Goal: Information Seeking & Learning: Check status

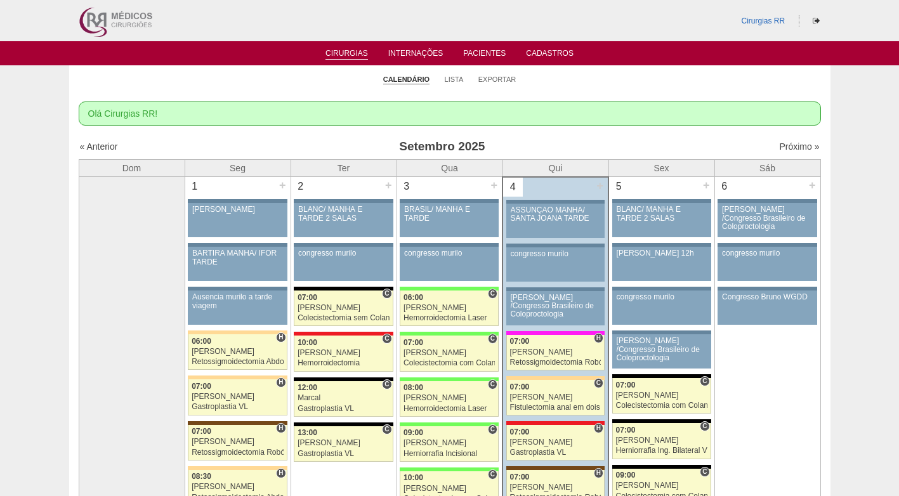
click at [656, 112] on div "Olá Cirurgias RR!" at bounding box center [450, 114] width 743 height 24
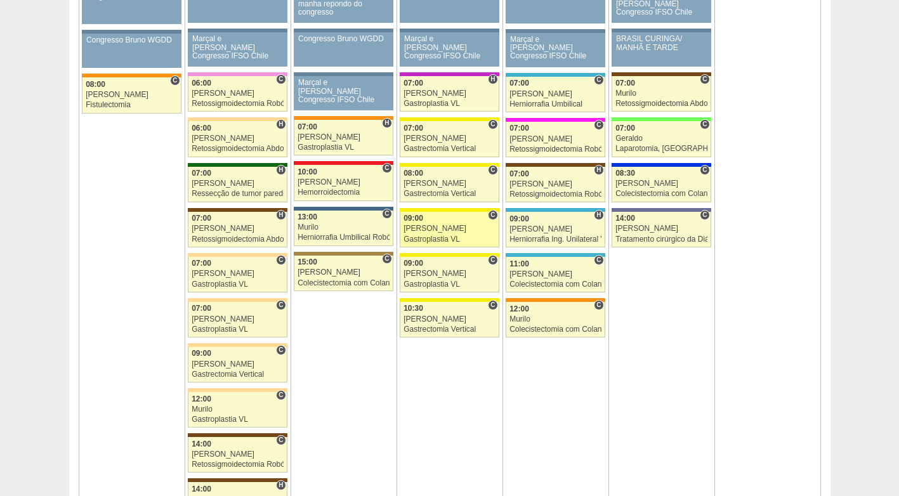
scroll to position [825, 0]
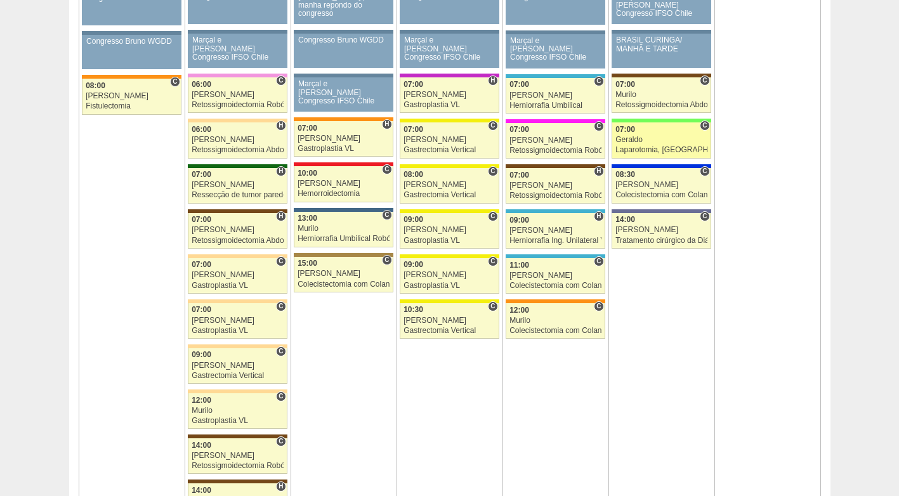
click at [649, 143] on div "Geraldo" at bounding box center [662, 140] width 92 height 8
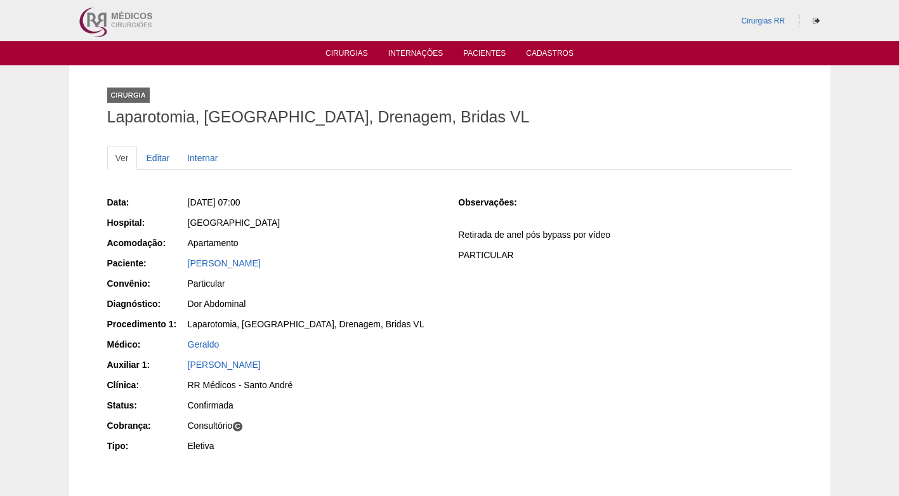
click at [394, 234] on div "Data: Sex, 12/09/2025 - 07:00 Hospital: Brasil Acomodação: Apartamento Paciente…" at bounding box center [274, 326] width 334 height 269
click at [340, 294] on div "Data: Sex, 12/09/2025 - 07:00 Hospital: Brasil Acomodação: Apartamento Paciente…" at bounding box center [274, 326] width 334 height 269
click at [434, 399] on div "Confirmada" at bounding box center [314, 405] width 253 height 13
click at [355, 420] on div "Consultório C" at bounding box center [314, 426] width 253 height 13
click at [401, 403] on div "Confirmada" at bounding box center [314, 405] width 253 height 13
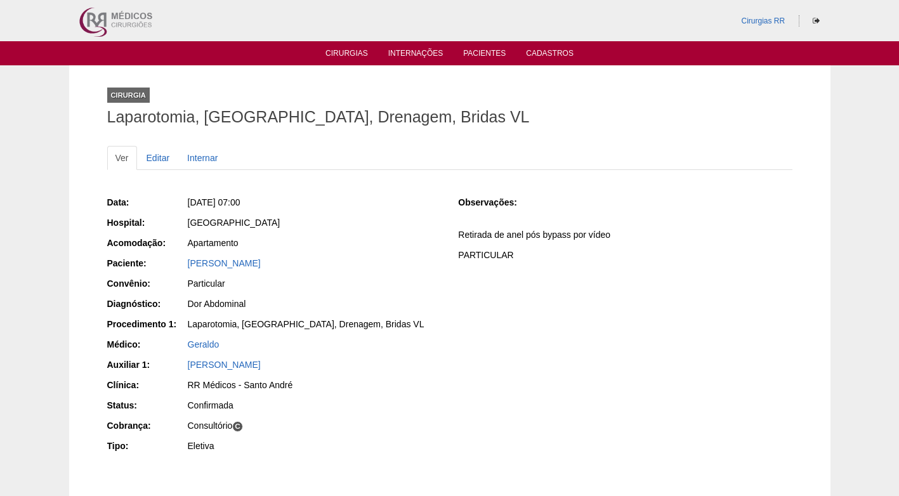
click at [397, 248] on div "Apartamento" at bounding box center [314, 243] width 253 height 13
click at [392, 408] on div "Confirmada" at bounding box center [314, 405] width 253 height 13
click at [359, 225] on div "[GEOGRAPHIC_DATA]" at bounding box center [314, 222] width 253 height 13
drag, startPoint x: 368, startPoint y: 323, endPoint x: 186, endPoint y: 327, distance: 181.6
click at [186, 327] on div "Procedimento 1: Laparotomia, Biópsia, Drenagem, Bridas VL" at bounding box center [274, 326] width 334 height 16
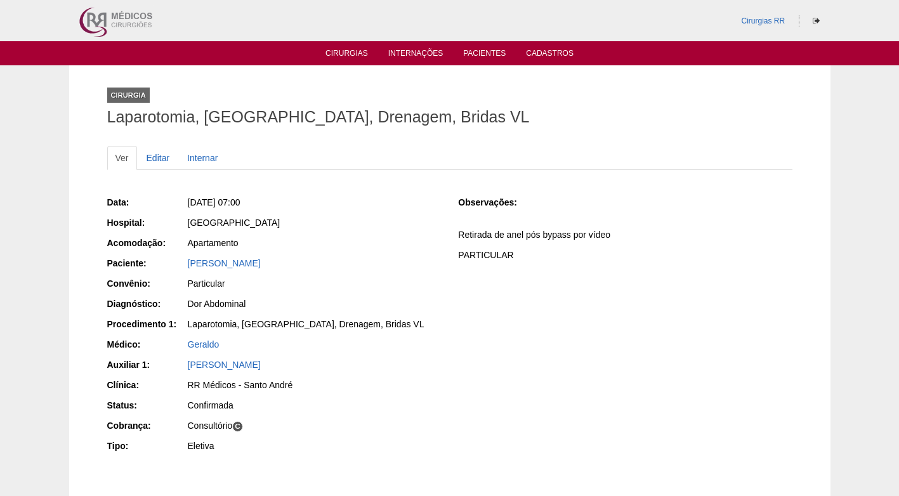
copy div "Procedimento 1: Laparotomia, Biópsia, Drenagem, Bridas VL"
click at [363, 298] on div "Dor Abdominal" at bounding box center [314, 304] width 253 height 13
click at [671, 394] on div "Data: Sex, 12/09/2025 - 07:00 Hospital: Brasil Acomodação: Apartamento Paciente…" at bounding box center [450, 326] width 686 height 269
click at [402, 183] on div "Data: Sex, 12/09/2025 - 07:00 Hospital: Brasil Acomodação: Apartamento Paciente…" at bounding box center [450, 339] width 686 height 313
click at [346, 206] on div "Sex, 12/09/2025 - 07:00" at bounding box center [314, 202] width 253 height 13
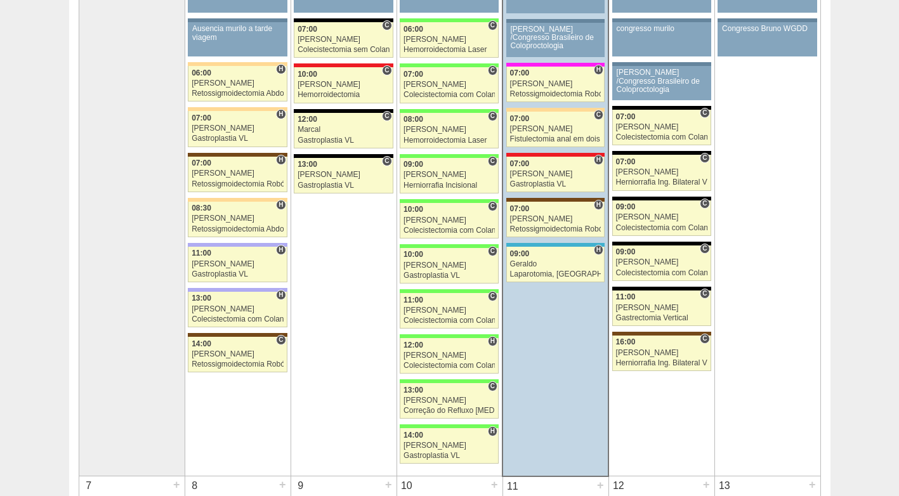
scroll to position [255, 0]
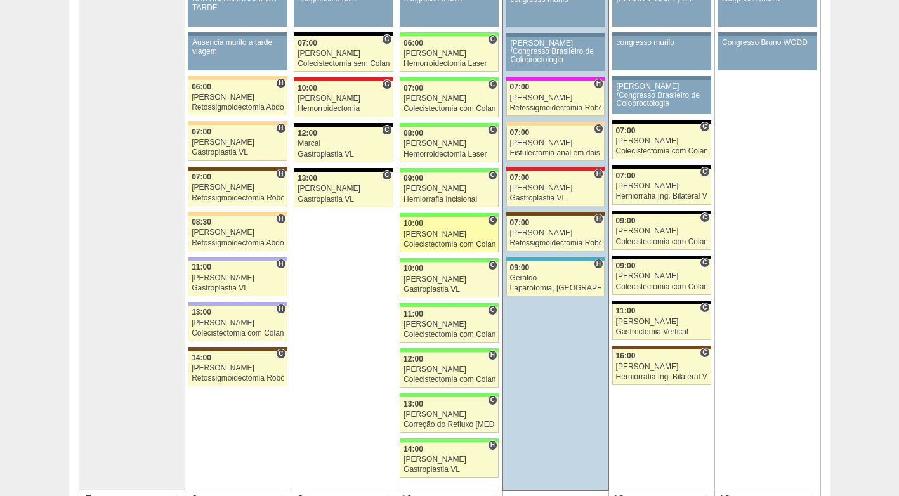
click at [432, 229] on link "87706 Ricardo Fernandes C 10:00 Ricardo Fernandes Colecistectomia com Colangiog…" at bounding box center [449, 235] width 99 height 36
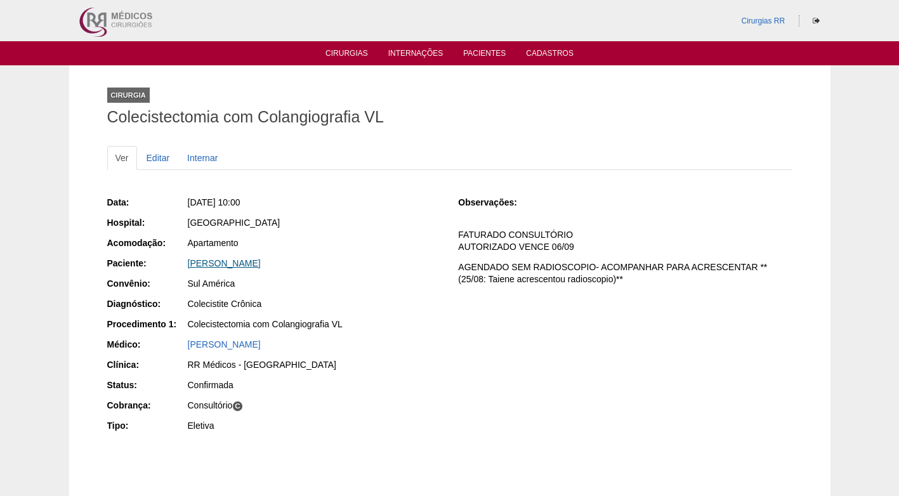
click at [217, 260] on link "Ana Esther Henriquez" at bounding box center [224, 263] width 73 height 10
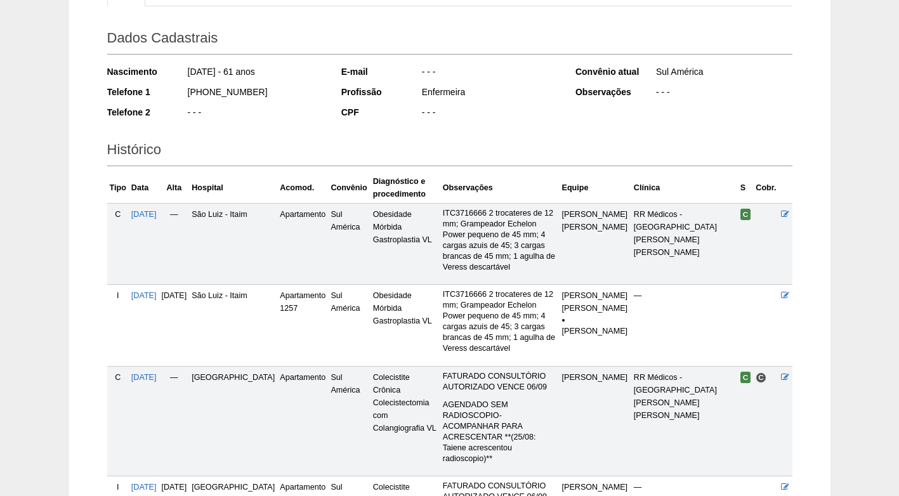
scroll to position [306, 0]
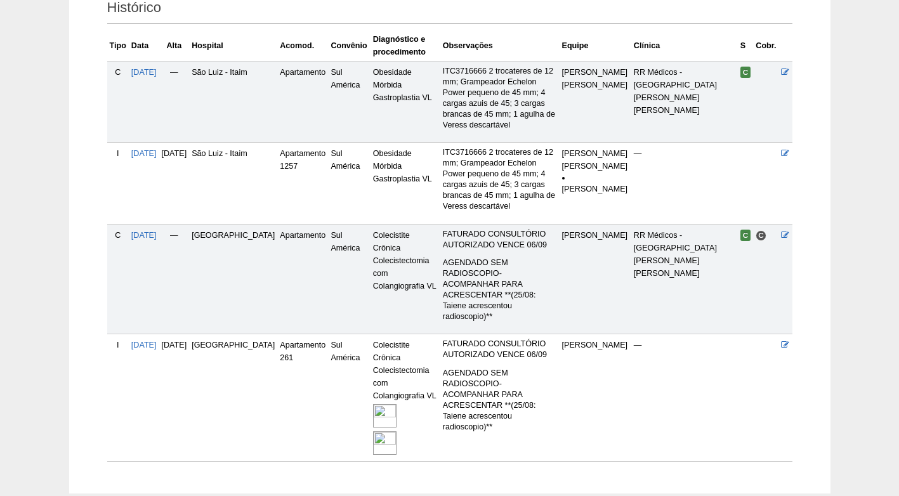
click at [376, 432] on img at bounding box center [384, 443] width 23 height 23
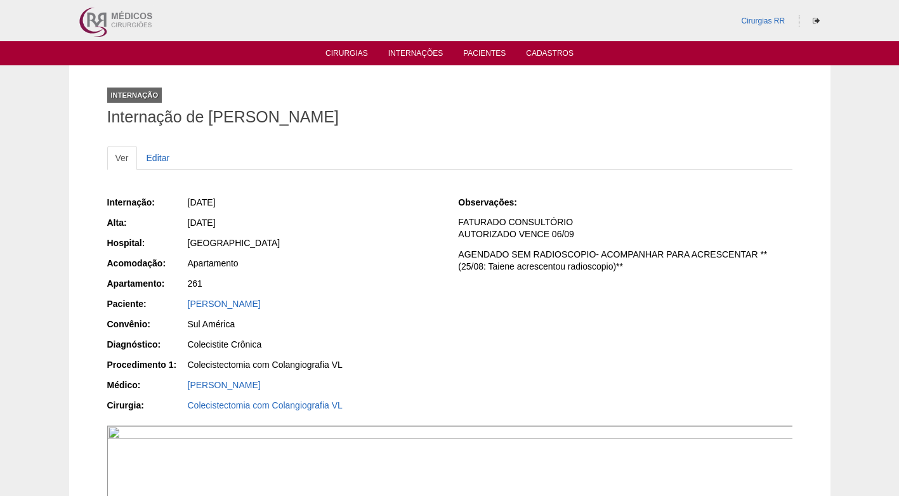
click at [418, 164] on ul "Ver Editar" at bounding box center [450, 158] width 686 height 24
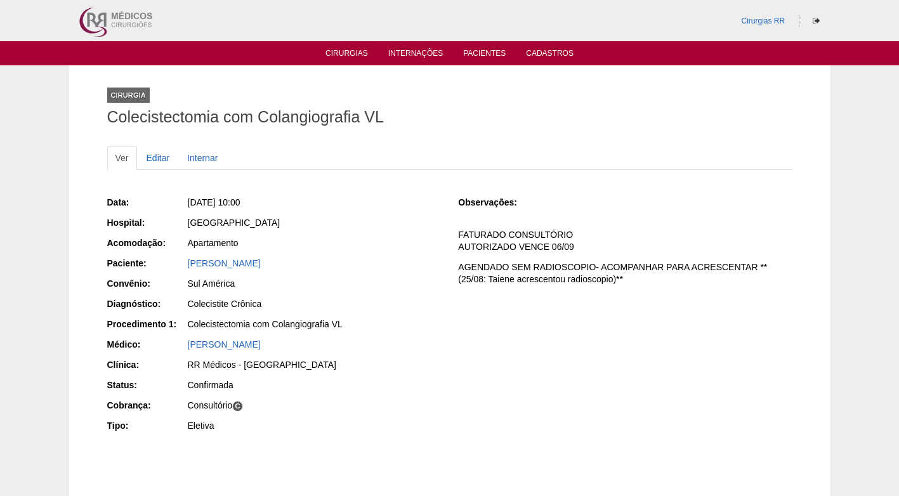
click at [393, 248] on div "Apartamento" at bounding box center [314, 243] width 253 height 13
drag, startPoint x: 357, startPoint y: 258, endPoint x: 323, endPoint y: 250, distance: 35.3
click at [358, 258] on div "[PERSON_NAME]" at bounding box center [314, 263] width 253 height 13
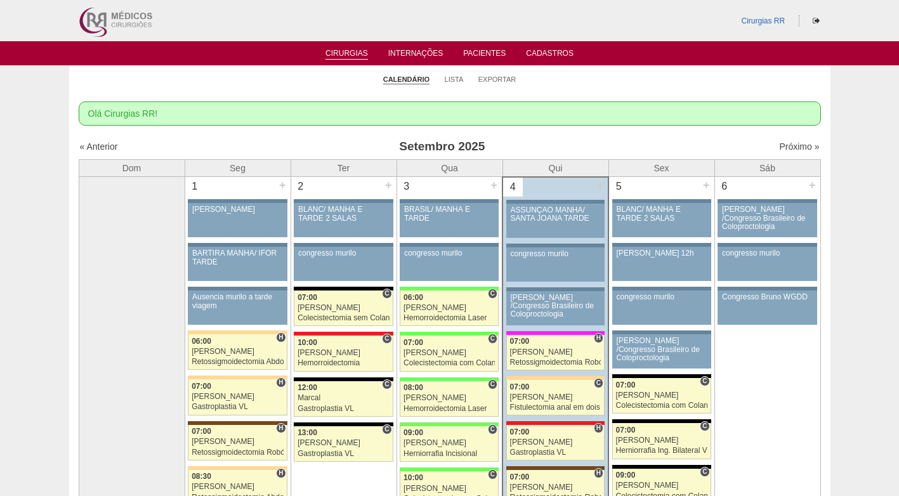
click at [403, 80] on link "Calendário" at bounding box center [406, 80] width 46 height 10
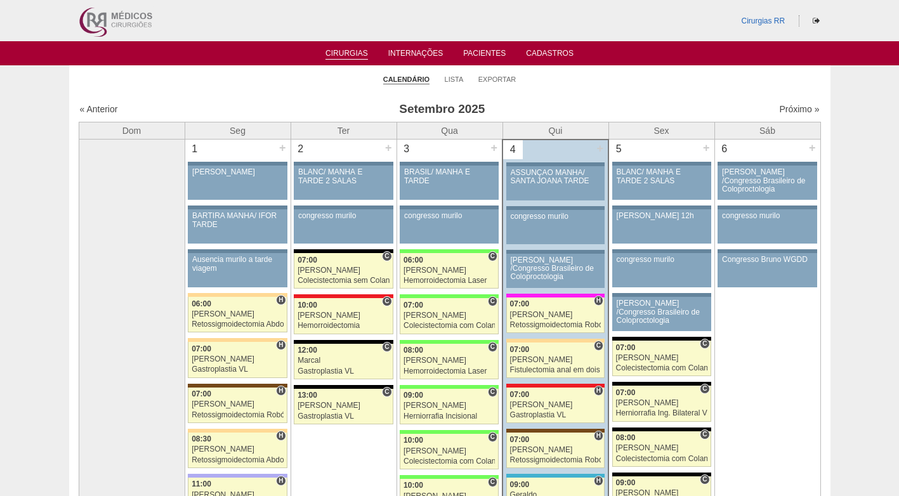
click at [574, 86] on ul "Calendário Lista Exportar" at bounding box center [450, 78] width 762 height 27
click at [453, 78] on link "Lista" at bounding box center [454, 80] width 19 height 10
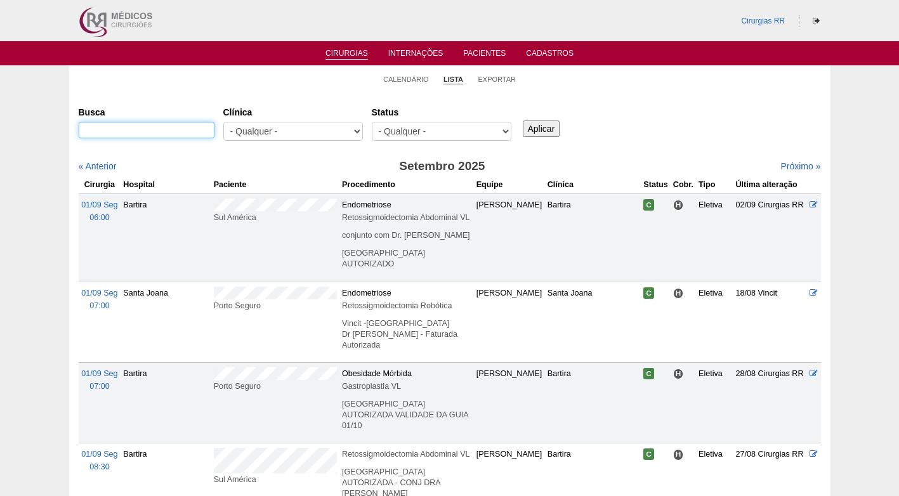
click at [162, 126] on input "Busca" at bounding box center [147, 130] width 136 height 17
paste input "VANESSA DANTAS DE OLIVEIRA LEITE"
type input "VANESSA DANTAS DE OLIVEIRA LEITE"
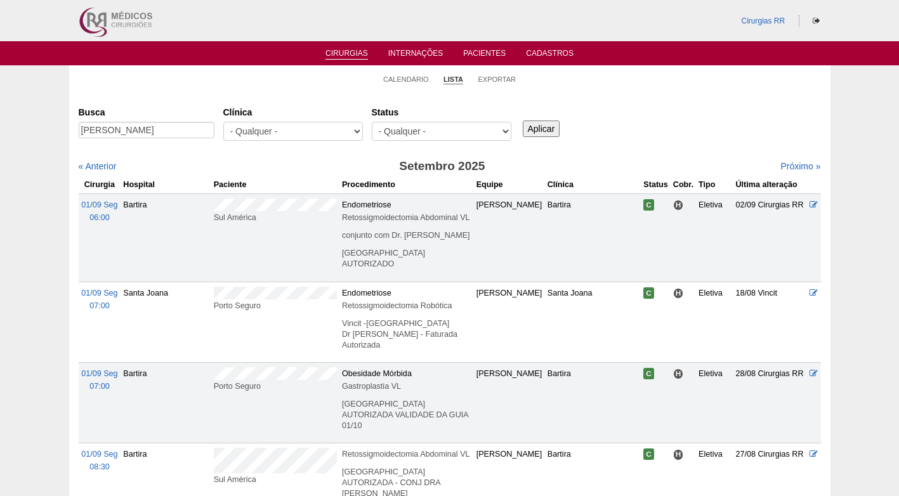
click at [550, 124] on input "Aplicar" at bounding box center [541, 129] width 37 height 17
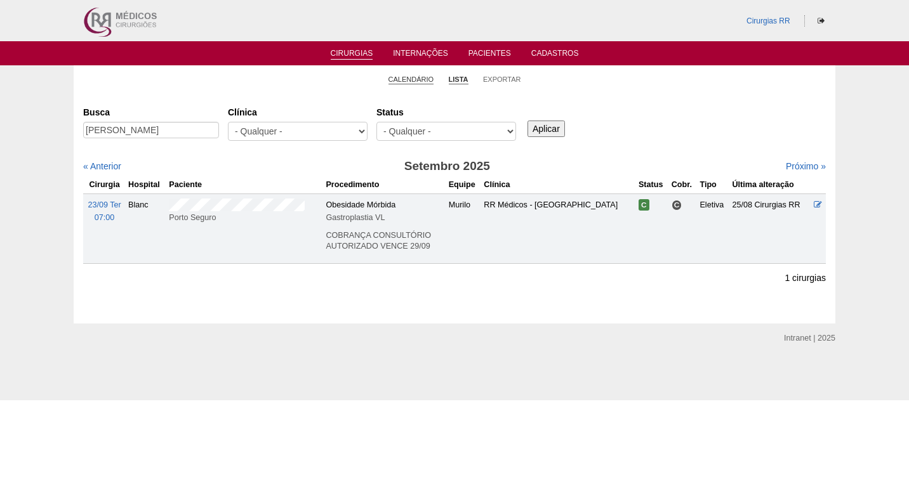
click at [421, 80] on link "Calendário" at bounding box center [411, 80] width 46 height 10
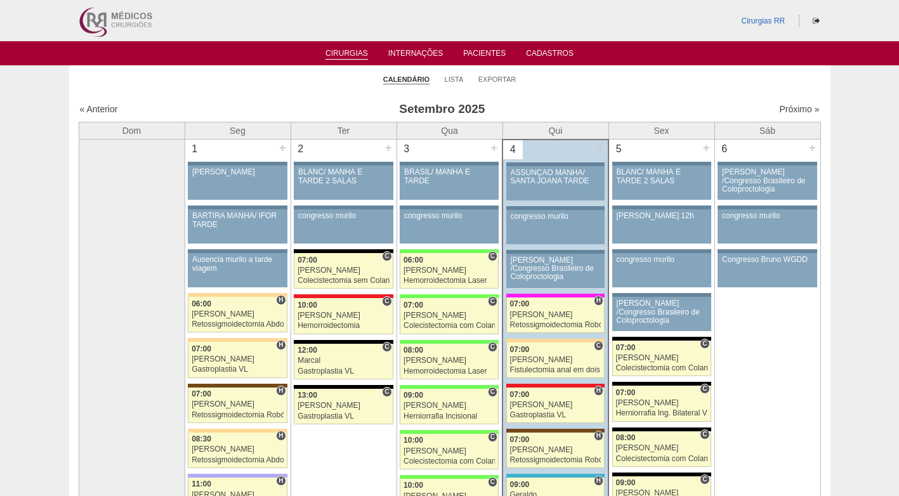
click at [588, 79] on ul "Calendário Lista Exportar" at bounding box center [450, 78] width 762 height 27
click at [550, 84] on ul "Calendário Lista Exportar" at bounding box center [450, 78] width 762 height 27
click at [449, 81] on link "Lista" at bounding box center [454, 80] width 19 height 10
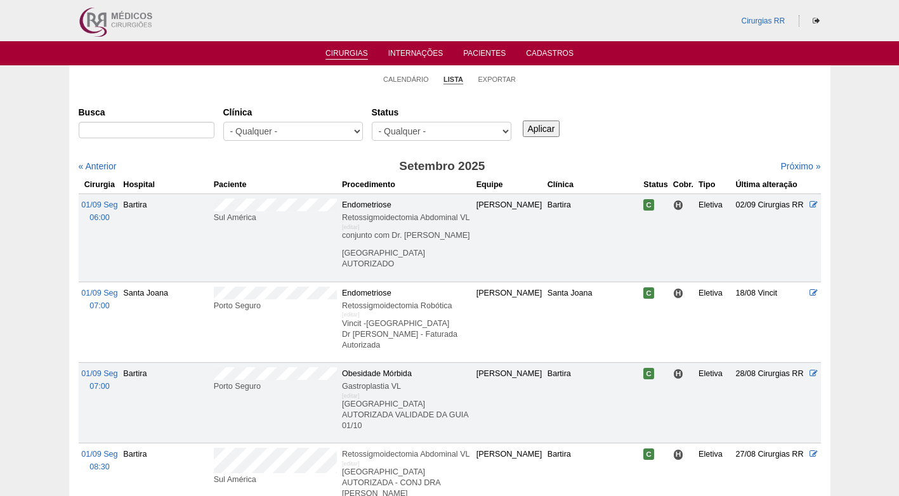
click at [409, 74] on li "Calendário" at bounding box center [406, 79] width 46 height 18
click at [413, 80] on link "Calendário" at bounding box center [406, 80] width 46 height 10
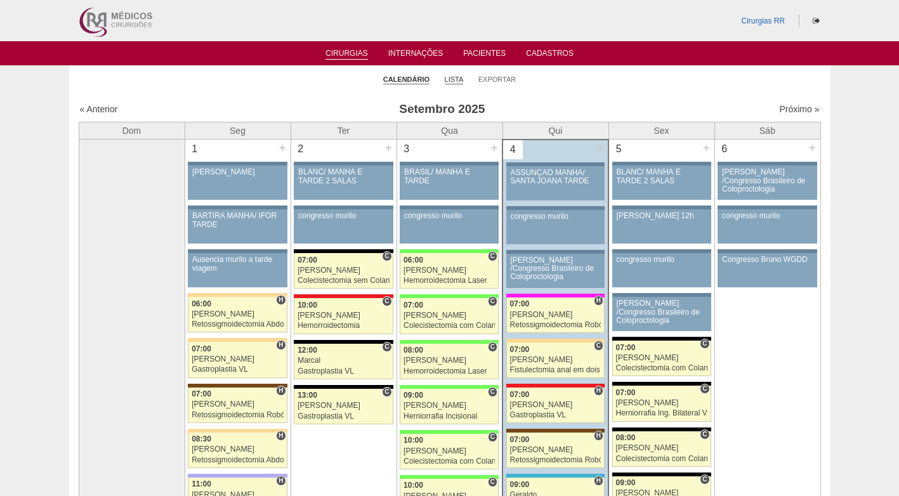
click at [460, 79] on link "Lista" at bounding box center [454, 80] width 19 height 10
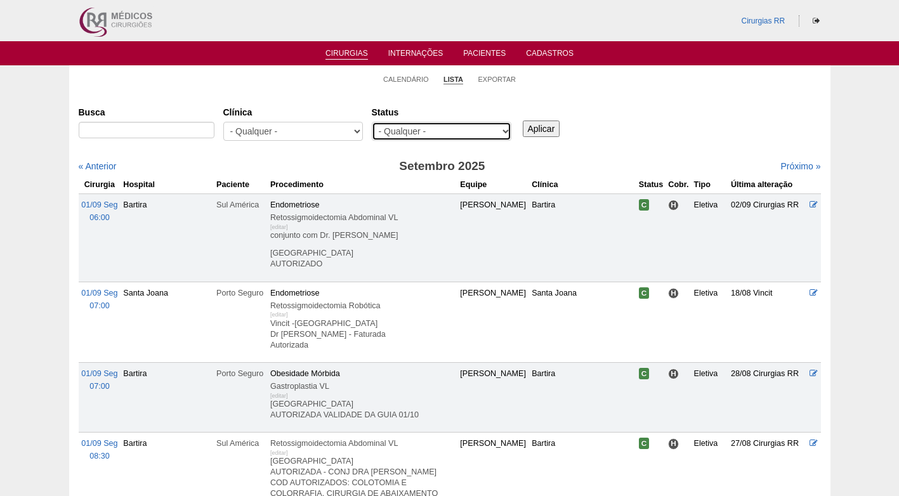
drag, startPoint x: 0, startPoint y: 0, endPoint x: 466, endPoint y: 130, distance: 483.8
click at [466, 130] on select "- Qualquer - Reservada Confirmada Suspensa Cancelada" at bounding box center [442, 131] width 140 height 19
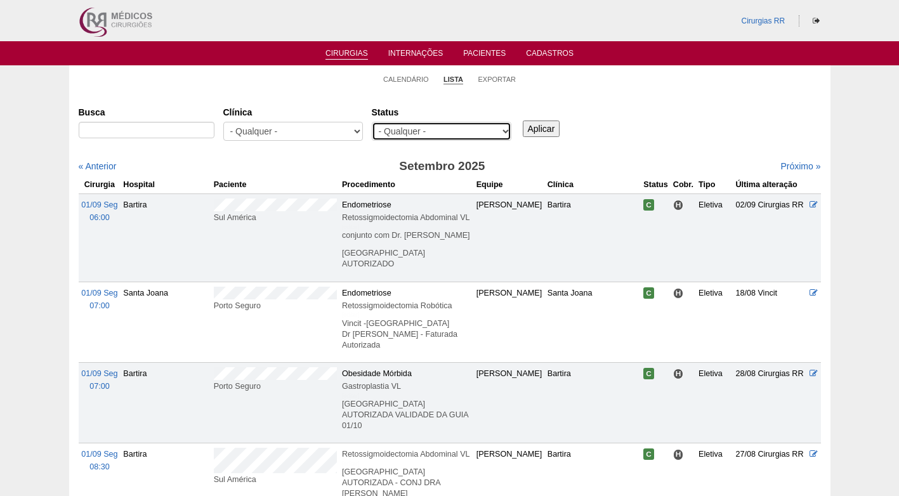
select select "conf"
click at [372, 122] on select "- Qualquer - Reservada Confirmada Suspensa Cancelada" at bounding box center [442, 131] width 140 height 19
click at [553, 126] on input "Aplicar" at bounding box center [541, 129] width 37 height 17
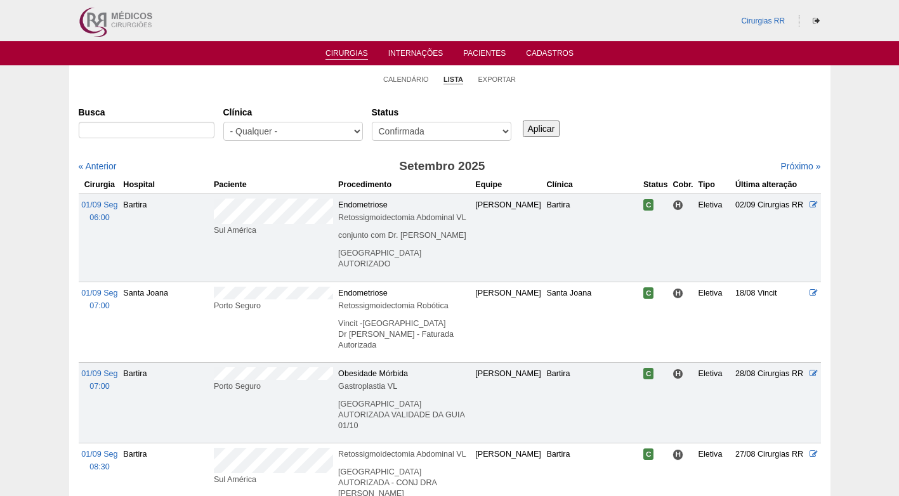
click at [663, 145] on div "Busca Clínica - Qualquer - 6R Alphaville Assunção Bartira Brasil Christovão da …" at bounding box center [450, 125] width 743 height 46
click at [623, 140] on div "Busca Clínica - Qualquer - 6R Alphaville Assunção Bartira Brasil Christovão da …" at bounding box center [450, 125] width 743 height 46
click at [631, 109] on div "Busca Clínica - Qualquer - 6R Alphaville Assunção Bartira Brasil Christovão da …" at bounding box center [450, 125] width 743 height 46
click at [609, 90] on ul "Calendário Lista Exportar" at bounding box center [450, 78] width 762 height 27
drag, startPoint x: 780, startPoint y: 166, endPoint x: 669, endPoint y: 165, distance: 111.1
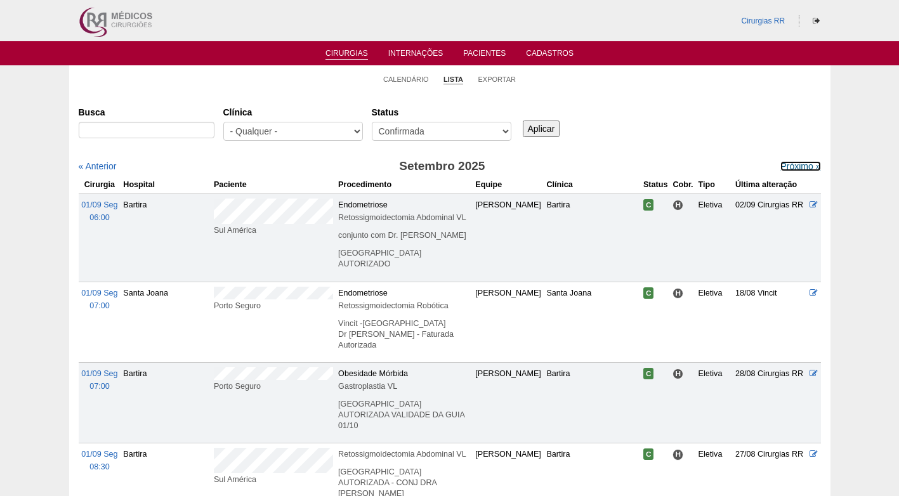
click at [781, 166] on link "Próximo »" at bounding box center [801, 166] width 40 height 10
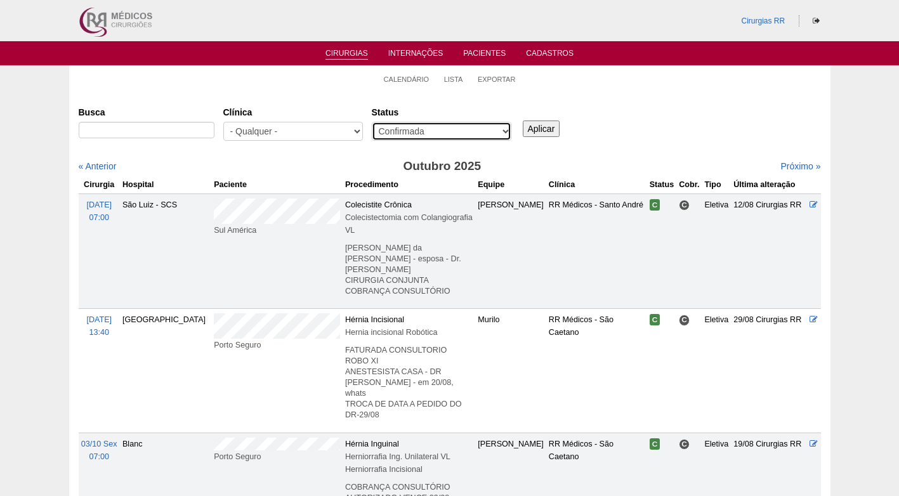
click at [453, 123] on select "- Qualquer - Reservada Confirmada Suspensa Cancelada" at bounding box center [442, 131] width 140 height 19
select select "resr"
click at [372, 122] on select "- Qualquer - Reservada Confirmada Suspensa Cancelada" at bounding box center [442, 131] width 140 height 19
click at [546, 124] on input "Aplicar" at bounding box center [541, 129] width 37 height 17
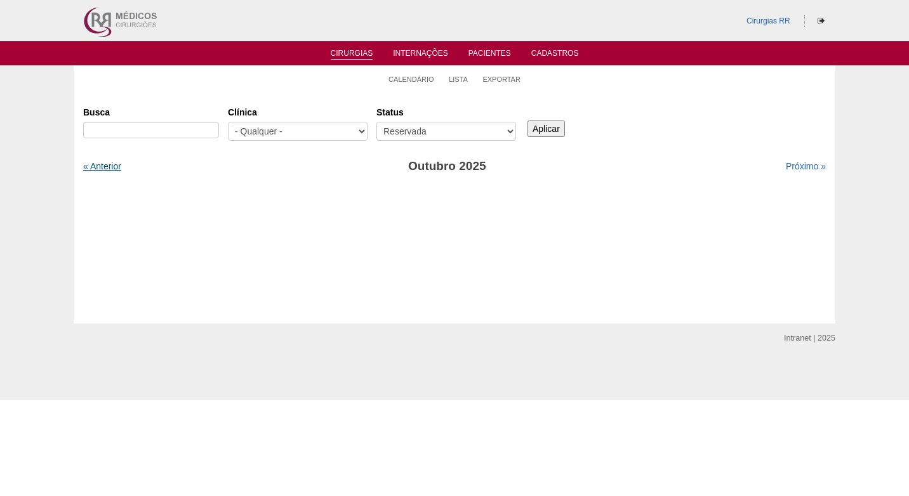
click at [110, 168] on link "« Anterior" at bounding box center [102, 166] width 38 height 10
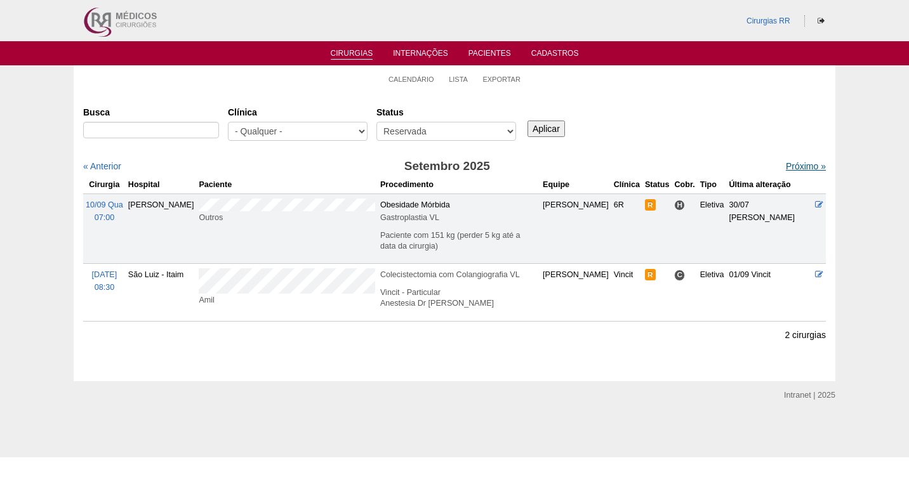
click at [805, 166] on link "Próximo »" at bounding box center [806, 166] width 40 height 10
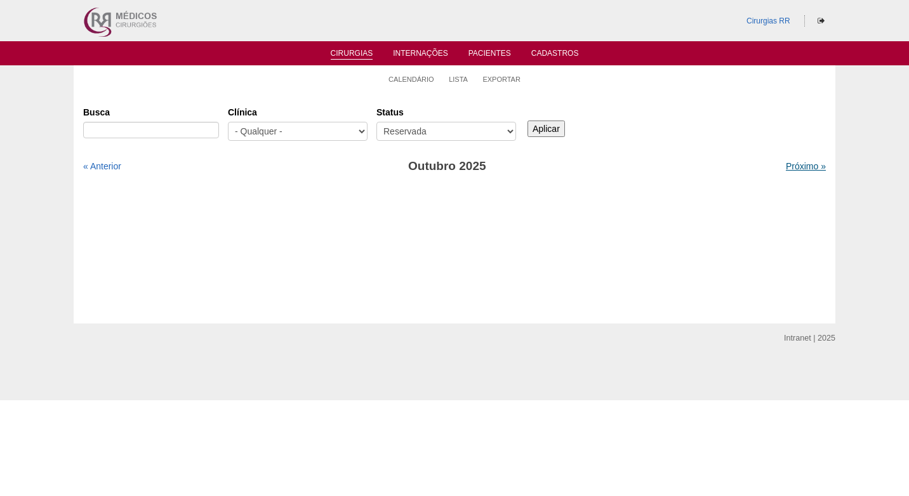
click at [802, 166] on link "Próximo »" at bounding box center [806, 166] width 40 height 10
click at [499, 131] on select "- Qualquer - Reservada Confirmada Suspensa Cancelada" at bounding box center [446, 131] width 140 height 19
select select "All"
click at [376, 122] on select "- Qualquer - Reservada Confirmada Suspensa Cancelada" at bounding box center [446, 131] width 140 height 19
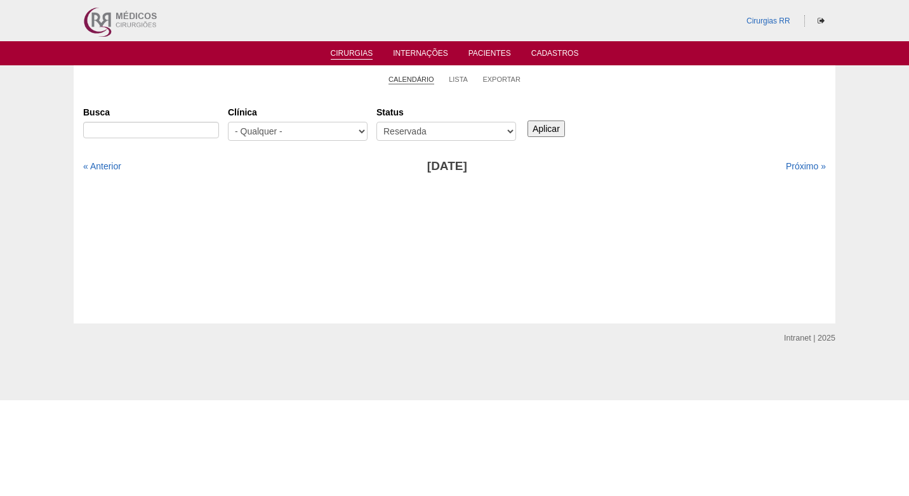
click at [418, 77] on link "Calendário" at bounding box center [411, 80] width 46 height 10
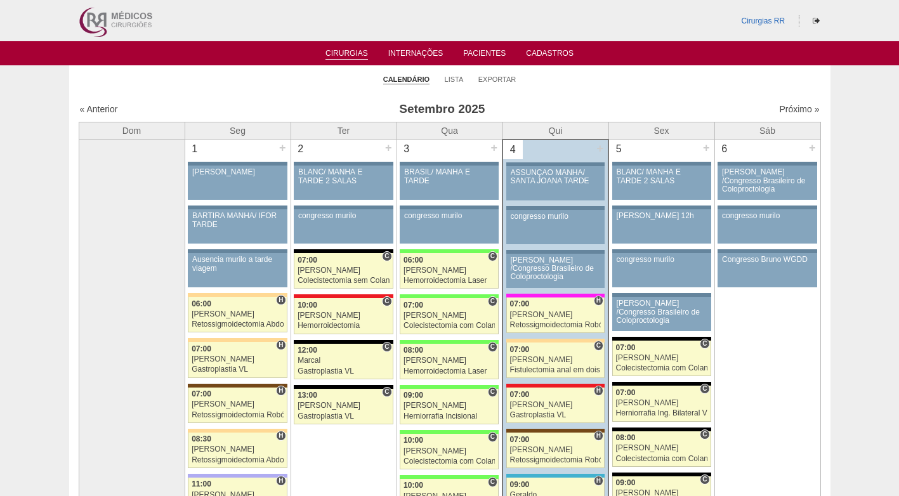
drag, startPoint x: 283, startPoint y: 91, endPoint x: 236, endPoint y: 84, distance: 47.6
click at [282, 91] on ul "Calendário Lista Exportar" at bounding box center [450, 78] width 762 height 27
click at [443, 77] on ul "Calendário Lista Exportar" at bounding box center [450, 78] width 762 height 27
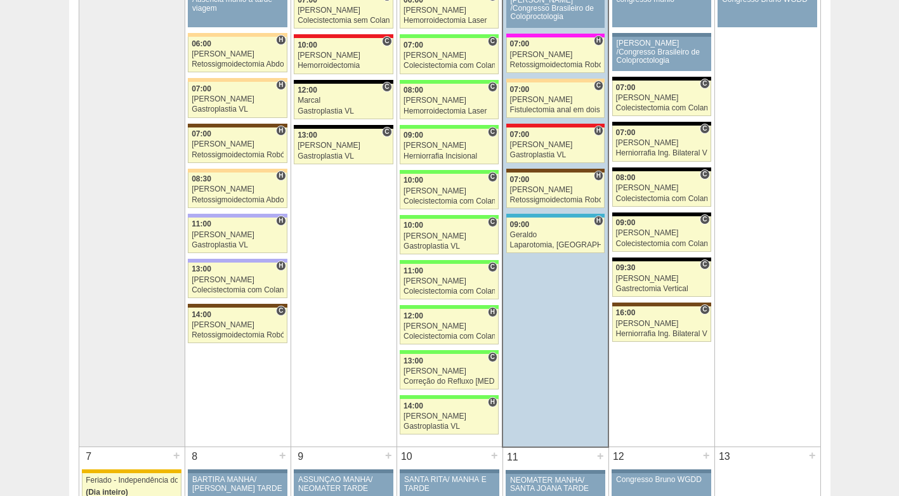
scroll to position [317, 0]
